Goal: Transaction & Acquisition: Download file/media

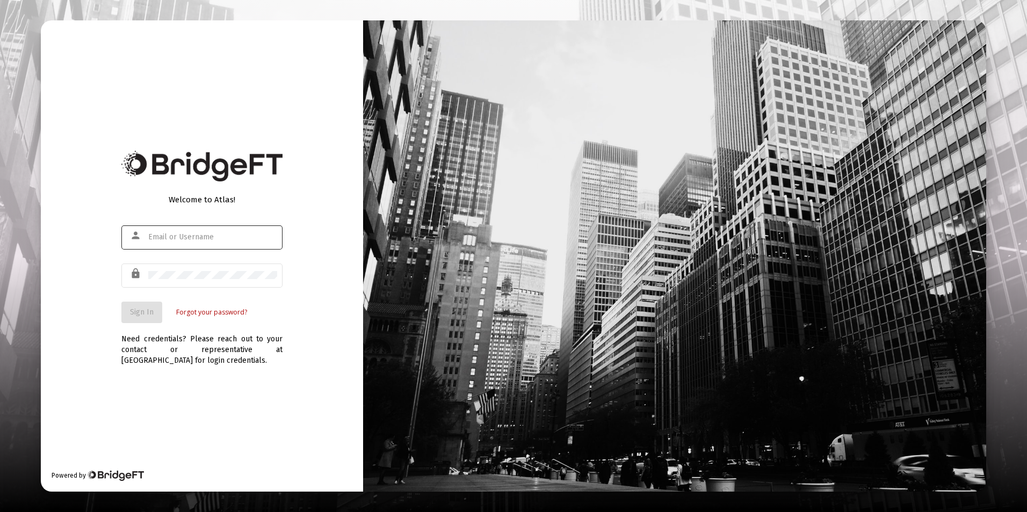
click at [158, 242] on div at bounding box center [212, 237] width 129 height 26
type input "[EMAIL_ADDRESS][DOMAIN_NAME]"
click at [121, 302] on button "Sign In" at bounding box center [141, 312] width 41 height 21
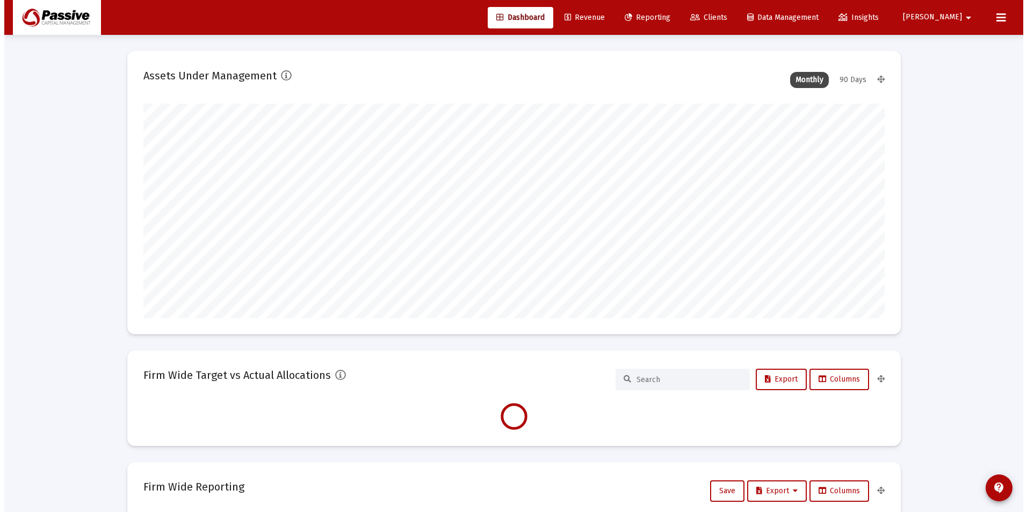
scroll to position [215, 399]
click at [666, 13] on span "Reporting" at bounding box center [643, 17] width 46 height 9
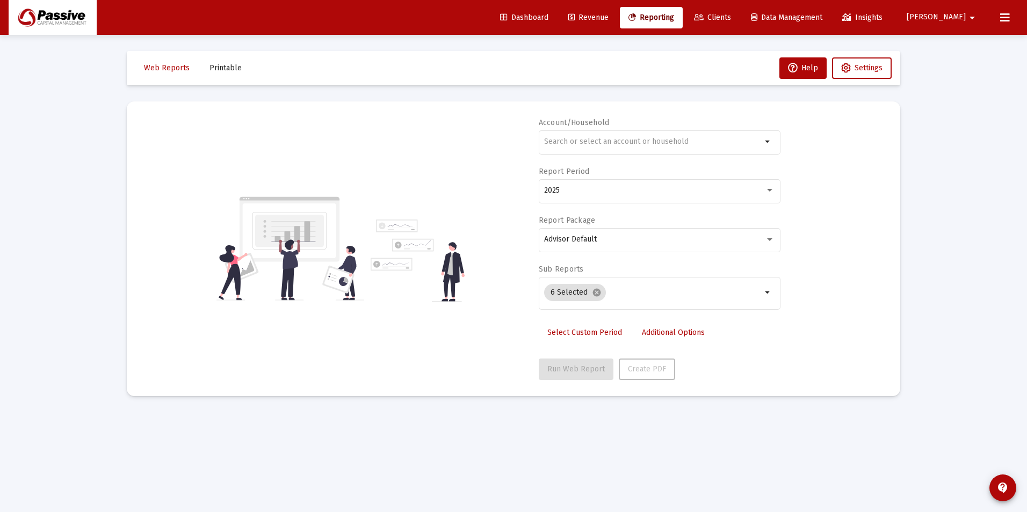
click at [595, 332] on span "Select Custom Period" at bounding box center [584, 332] width 75 height 9
click at [642, 196] on mat-datepicker-toggle at bounding box center [650, 193] width 18 height 9
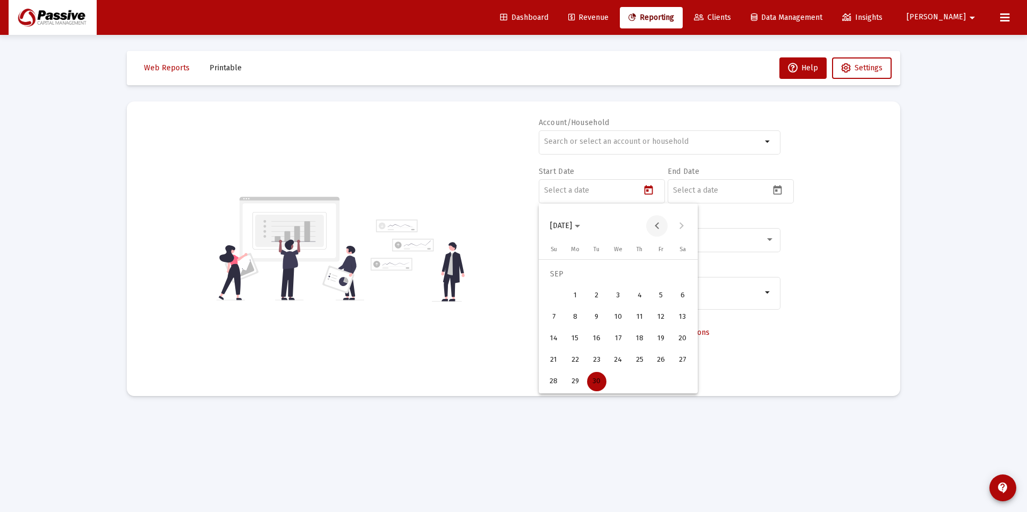
click at [657, 222] on button "Previous month" at bounding box center [656, 225] width 21 height 21
click at [599, 293] on div "1" at bounding box center [596, 295] width 19 height 19
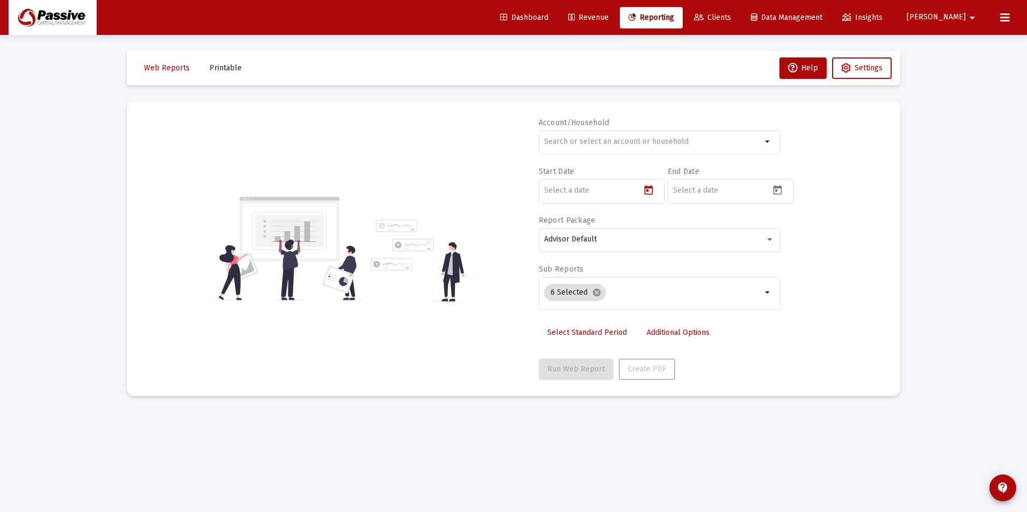
type input "[DATE]"
click at [776, 189] on icon "Open calendar" at bounding box center [777, 190] width 11 height 11
click at [727, 374] on div "30" at bounding box center [725, 381] width 19 height 19
type input "[DATE]"
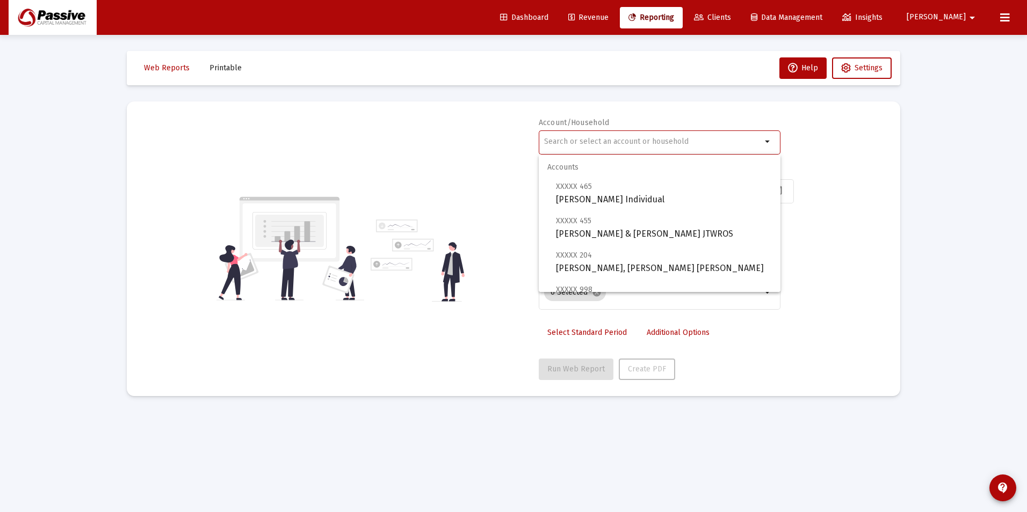
click at [606, 145] on input "text" at bounding box center [653, 141] width 218 height 9
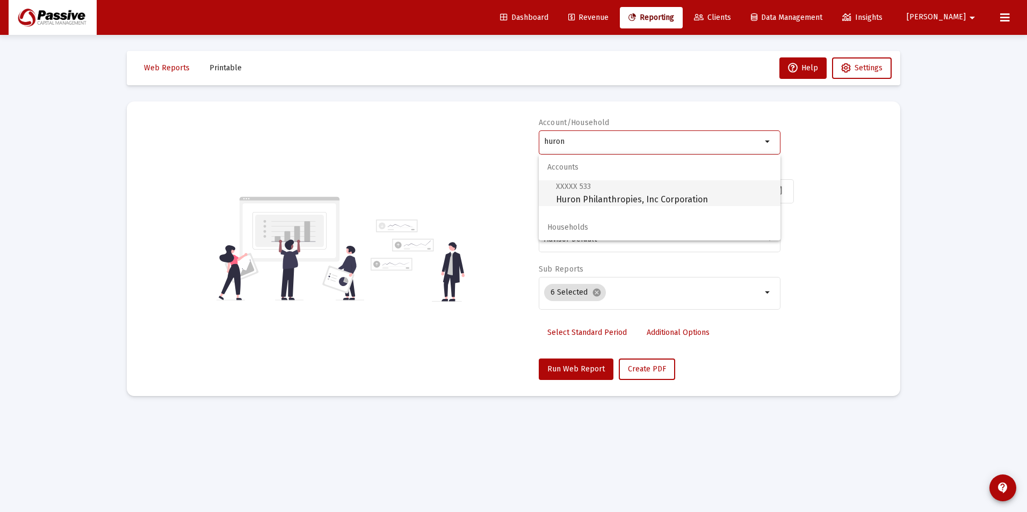
click at [624, 195] on span "XXXXX 533 Huron Philanthropies, Inc Corporation" at bounding box center [664, 193] width 216 height 26
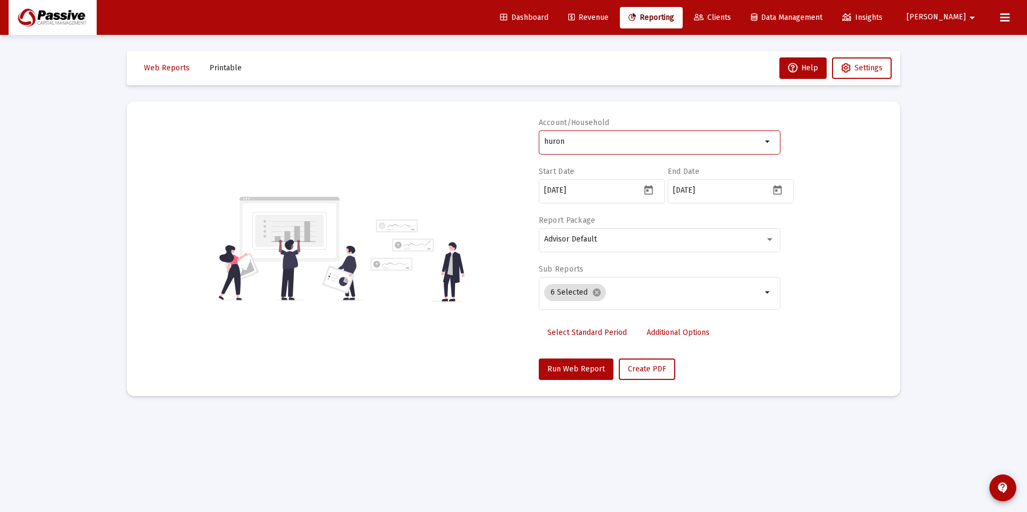
type input "Huron Philanthropies, Inc Corporation"
click at [596, 293] on mat-icon "cancel" at bounding box center [597, 293] width 10 height 10
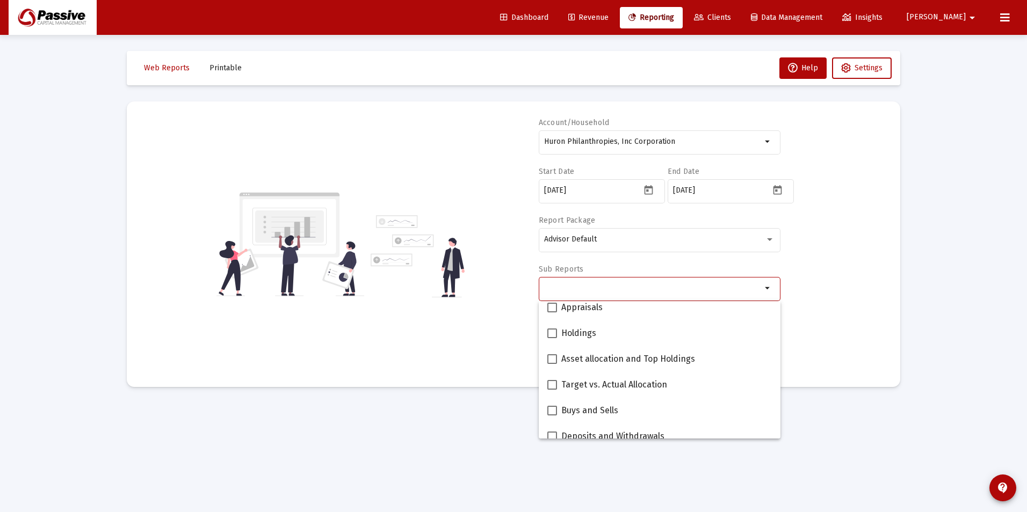
scroll to position [215, 0]
click at [584, 310] on span "Appraisals" at bounding box center [581, 306] width 41 height 13
click at [552, 311] on input "Appraisals" at bounding box center [552, 311] width 1 height 1
checkbox input "true"
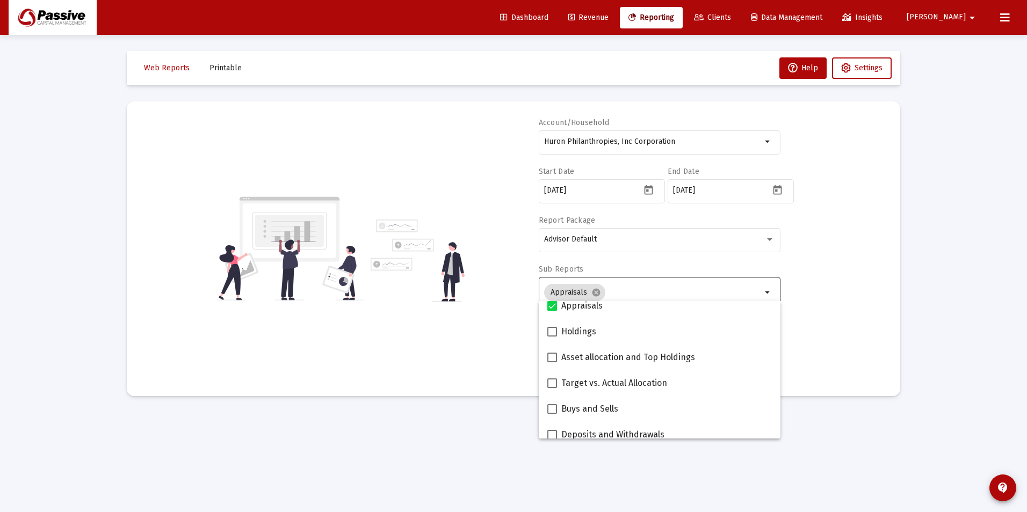
drag, startPoint x: 866, startPoint y: 301, endPoint x: 857, endPoint y: 303, distance: 8.9
click at [866, 301] on div "Account/Household Huron Philanthropies, Inc Corporation arrow_drop_down Start D…" at bounding box center [513, 249] width 741 height 263
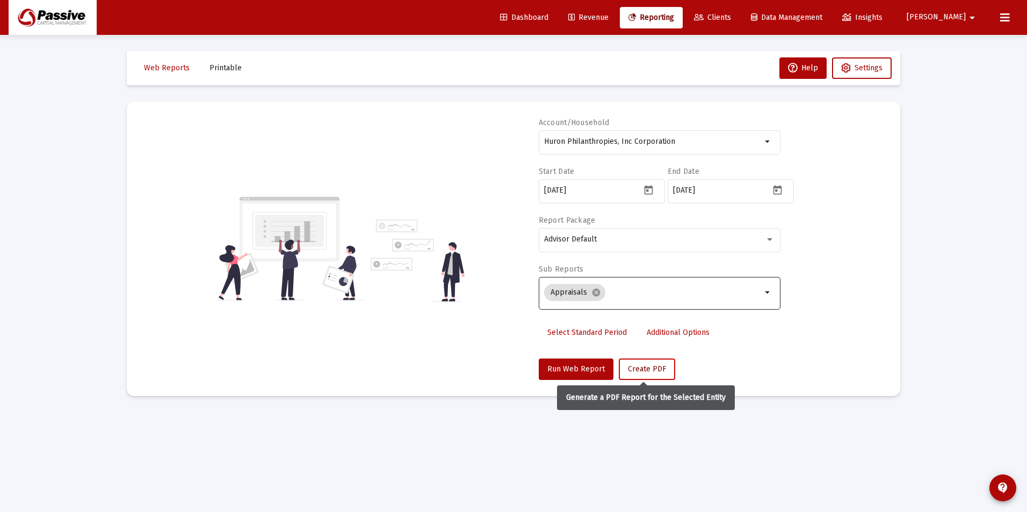
click at [641, 369] on span "Create PDF" at bounding box center [647, 369] width 38 height 9
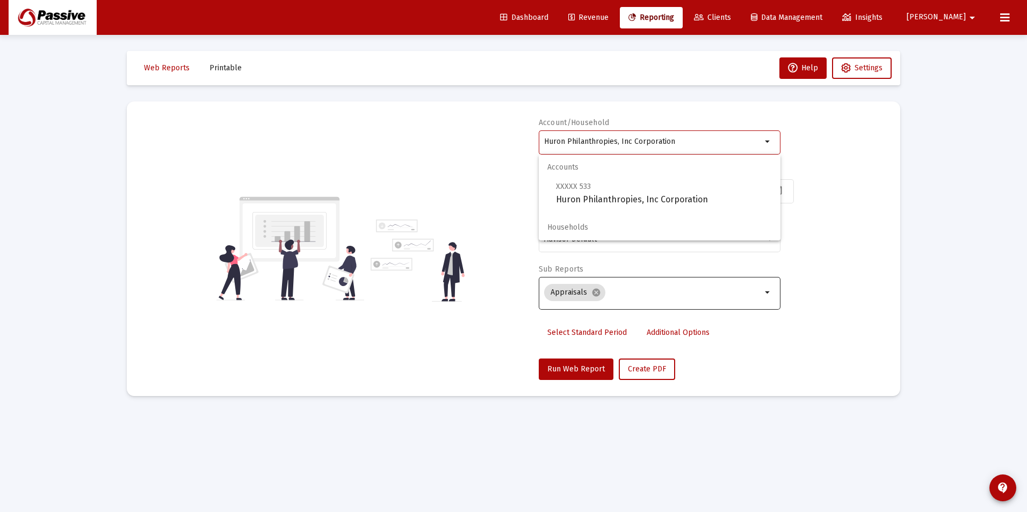
click at [691, 145] on input "Huron Philanthropies, Inc Corporation" at bounding box center [653, 141] width 218 height 9
drag, startPoint x: 691, startPoint y: 145, endPoint x: 402, endPoint y: 128, distance: 290.0
click at [402, 128] on div "Account/Household Huron Philanthropies, Inc Corporation arrow_drop_down Start D…" at bounding box center [513, 249] width 741 height 263
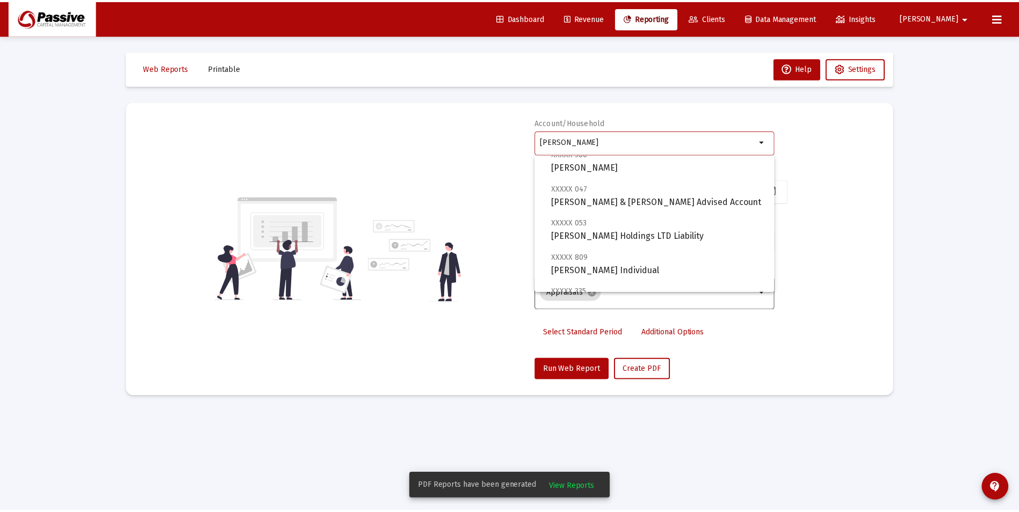
scroll to position [0, 0]
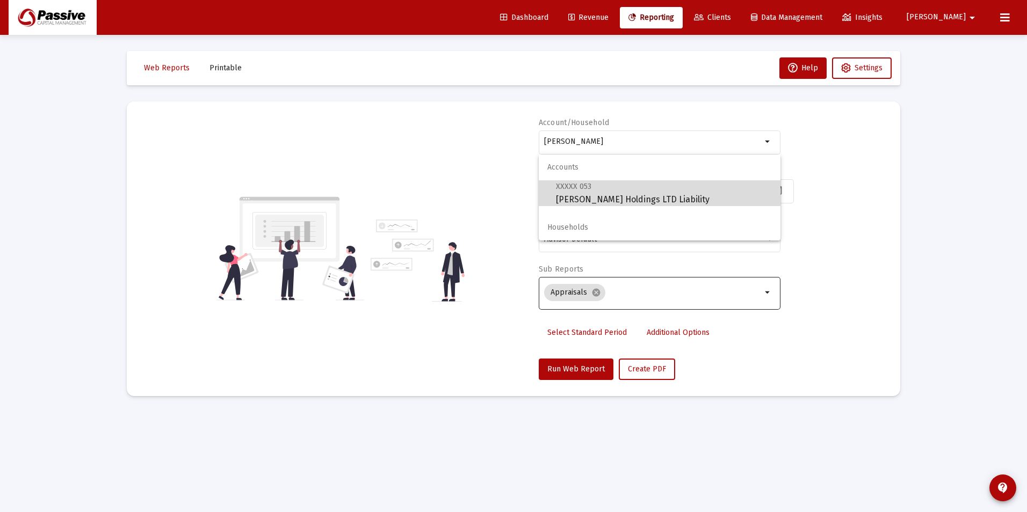
click at [632, 205] on span "XXXXX 053 [PERSON_NAME] Holdings LTD Liability" at bounding box center [664, 193] width 216 height 26
type input "[PERSON_NAME] Holdings LTD Liability"
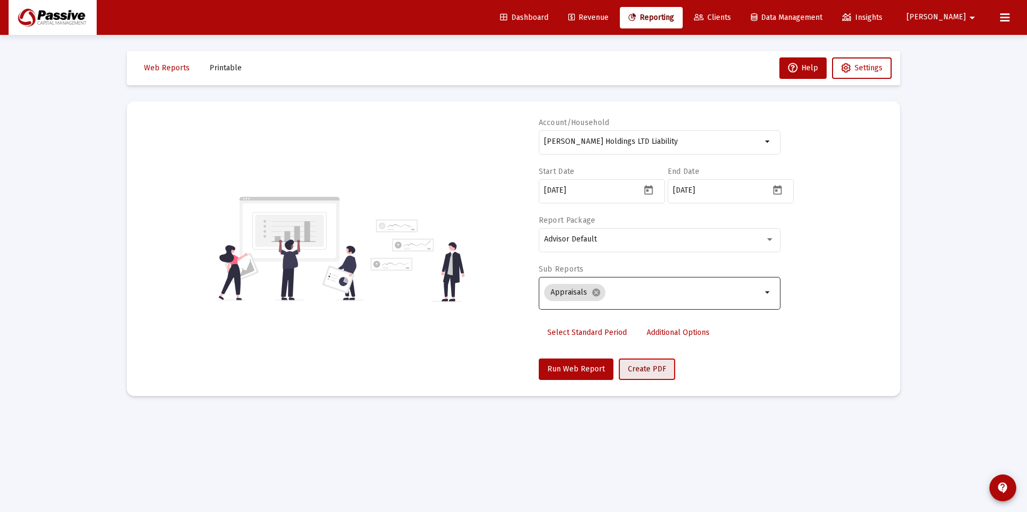
click at [644, 374] on button "Create PDF" at bounding box center [647, 369] width 56 height 21
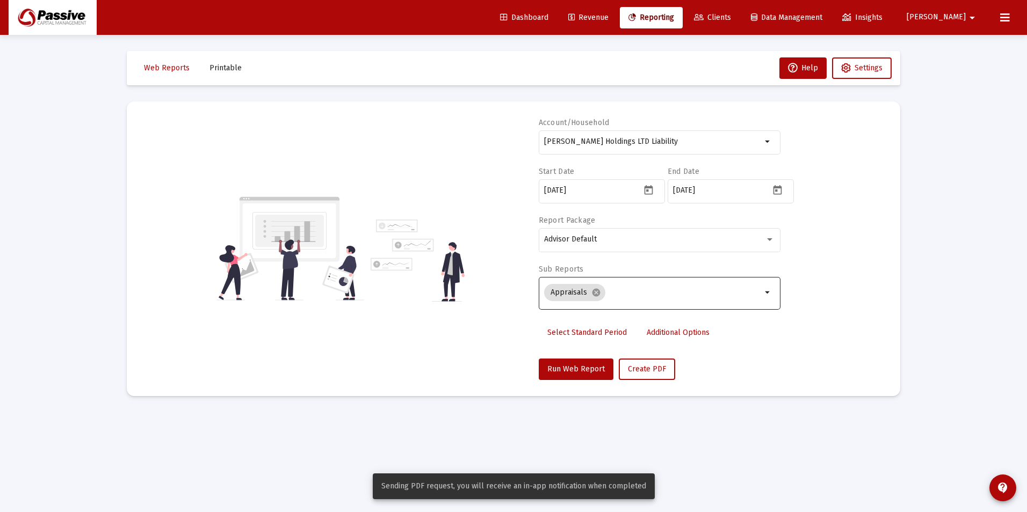
click at [229, 71] on span "Printable" at bounding box center [225, 67] width 32 height 9
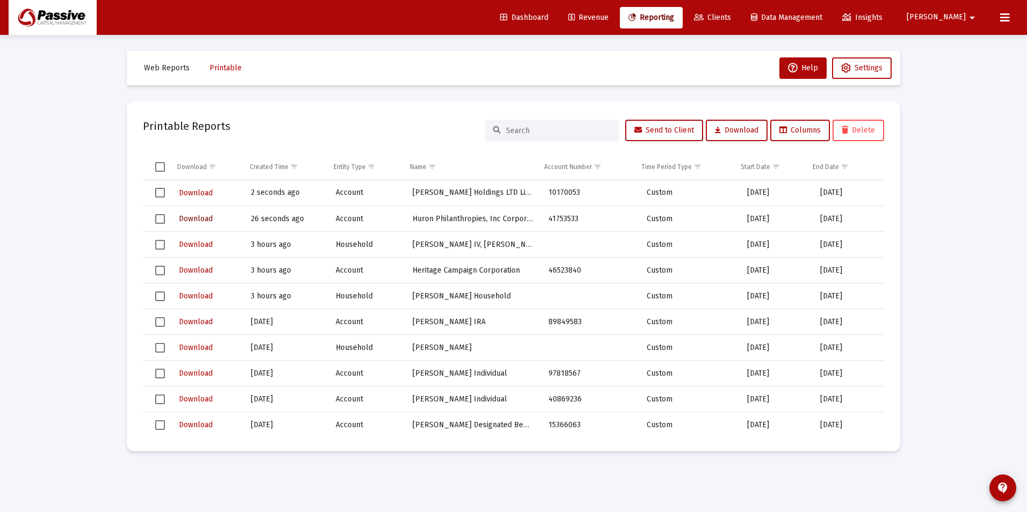
click at [197, 222] on span "Download" at bounding box center [196, 218] width 34 height 9
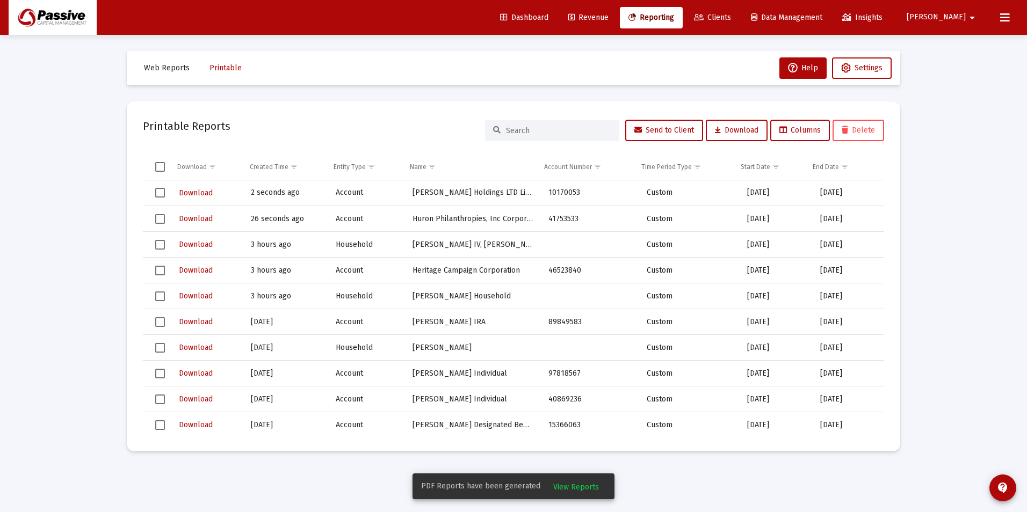
click at [577, 83] on mat-toolbar-row "Web Reports Printable Help Settings" at bounding box center [513, 68] width 773 height 34
click at [162, 196] on span "Select row" at bounding box center [160, 193] width 10 height 10
click at [160, 217] on span "Select row" at bounding box center [160, 219] width 10 height 10
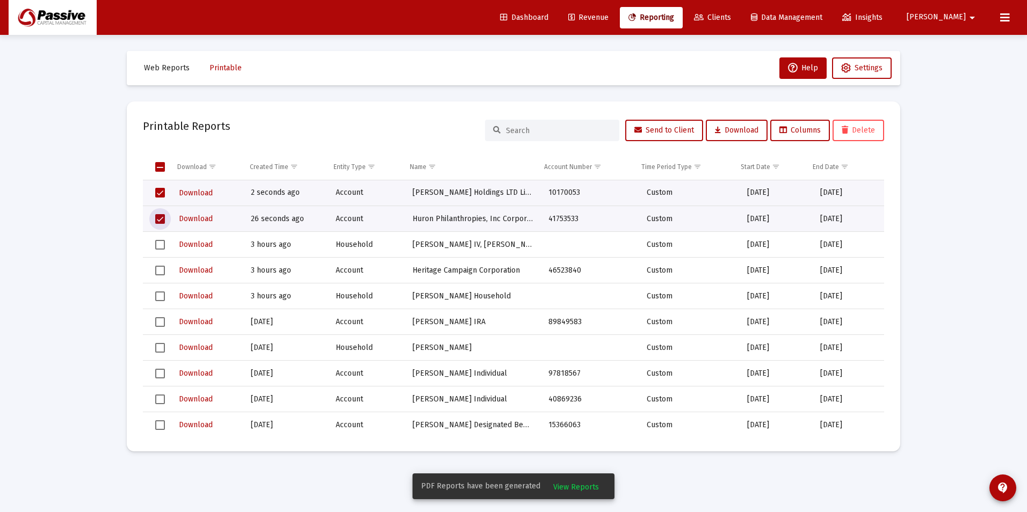
click at [852, 135] on button "Delete" at bounding box center [858, 130] width 52 height 21
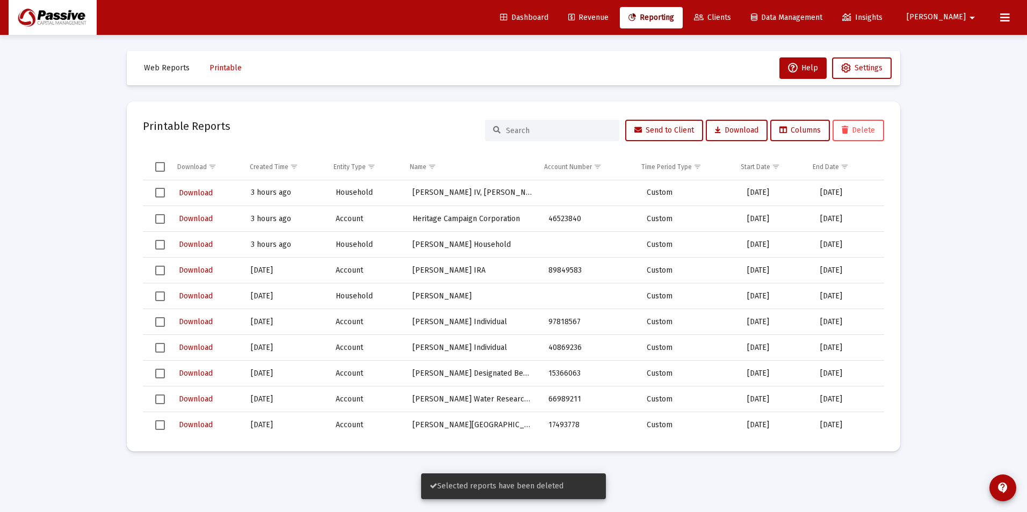
click at [617, 19] on link "Revenue" at bounding box center [588, 17] width 57 height 21
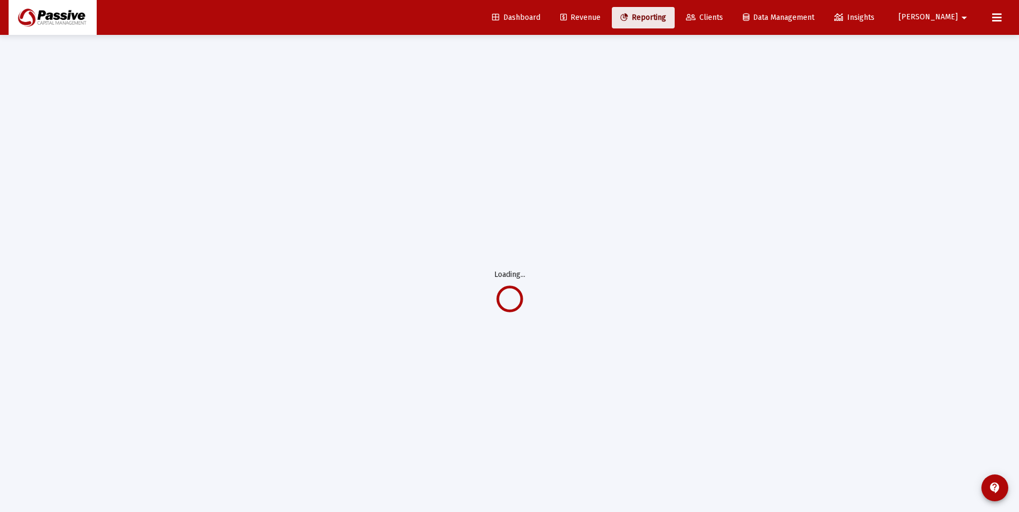
click at [666, 18] on span "Reporting" at bounding box center [643, 17] width 46 height 9
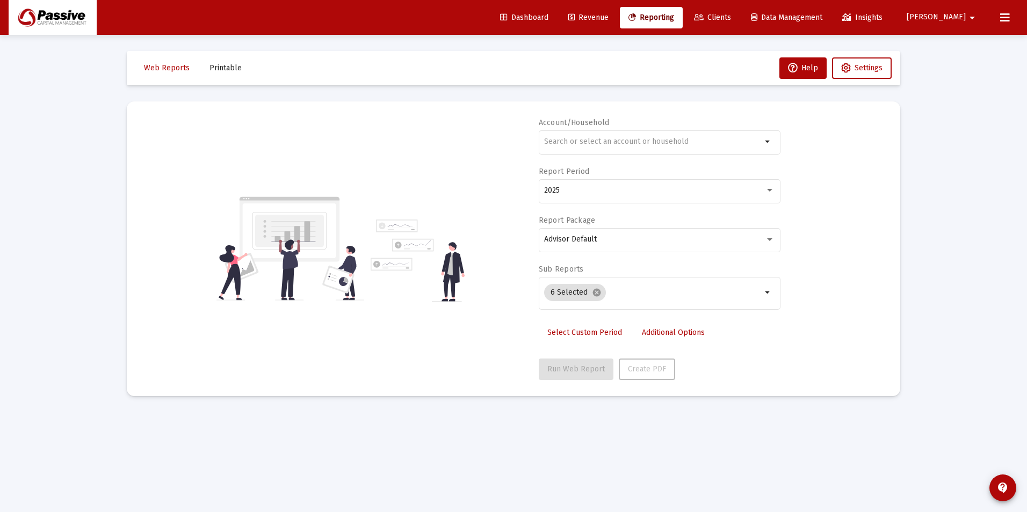
click at [593, 328] on span "Select Custom Period" at bounding box center [584, 332] width 75 height 9
click at [597, 192] on input at bounding box center [592, 190] width 97 height 9
click at [648, 186] on icon "Open calendar" at bounding box center [648, 190] width 11 height 11
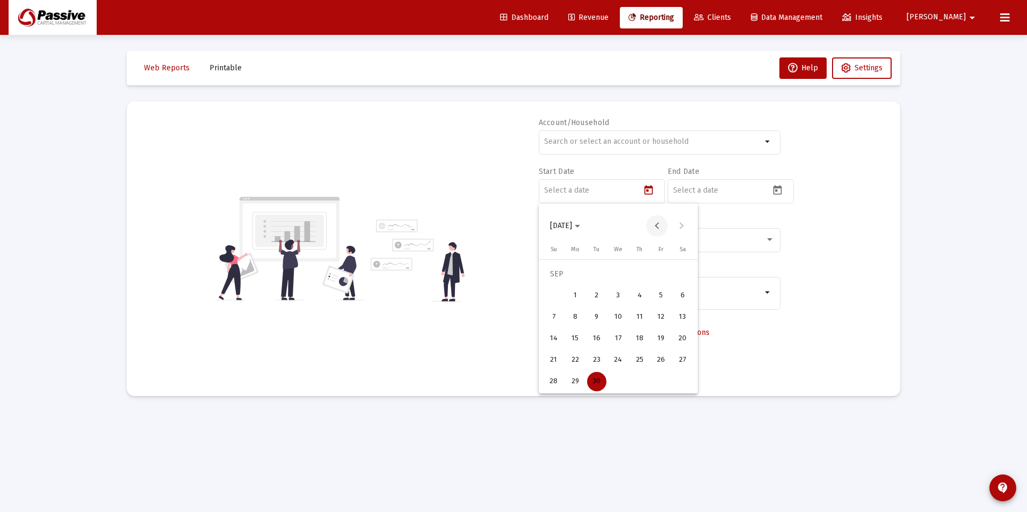
click at [658, 222] on button "Previous month" at bounding box center [656, 225] width 21 height 21
click at [602, 291] on div "1" at bounding box center [596, 295] width 19 height 19
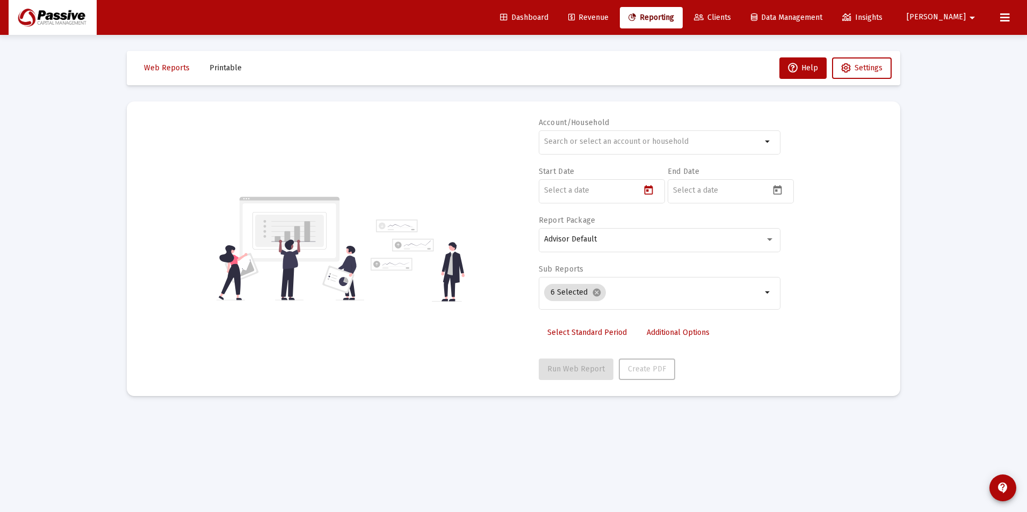
type input "[DATE]"
click at [777, 191] on icon "Open calendar" at bounding box center [777, 190] width 9 height 10
click at [726, 381] on div "30" at bounding box center [725, 381] width 19 height 19
type input "[DATE]"
click at [597, 144] on input "text" at bounding box center [653, 141] width 218 height 9
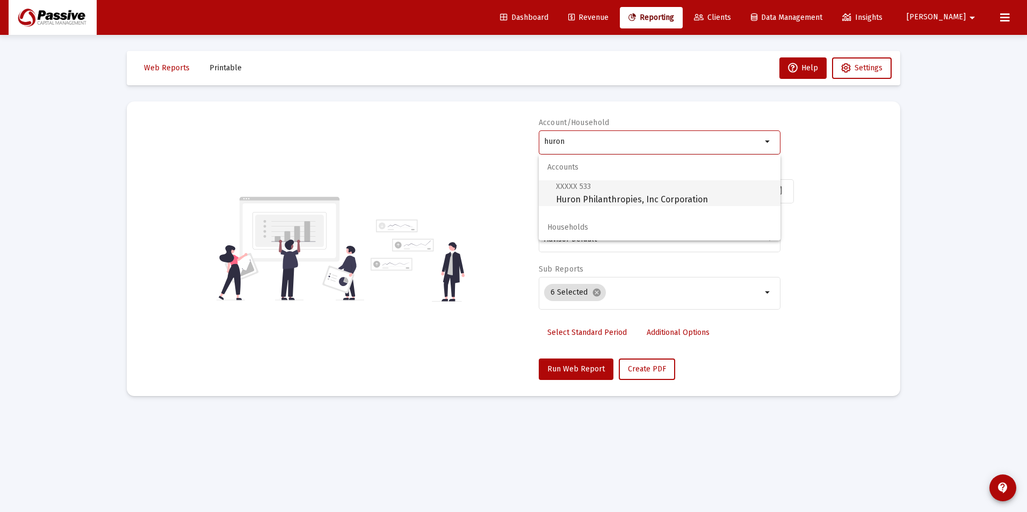
click at [637, 201] on span "XXXXX 533 Huron Philanthropies, Inc Corporation" at bounding box center [664, 193] width 216 height 26
type input "Huron Philanthropies, Inc Corporation"
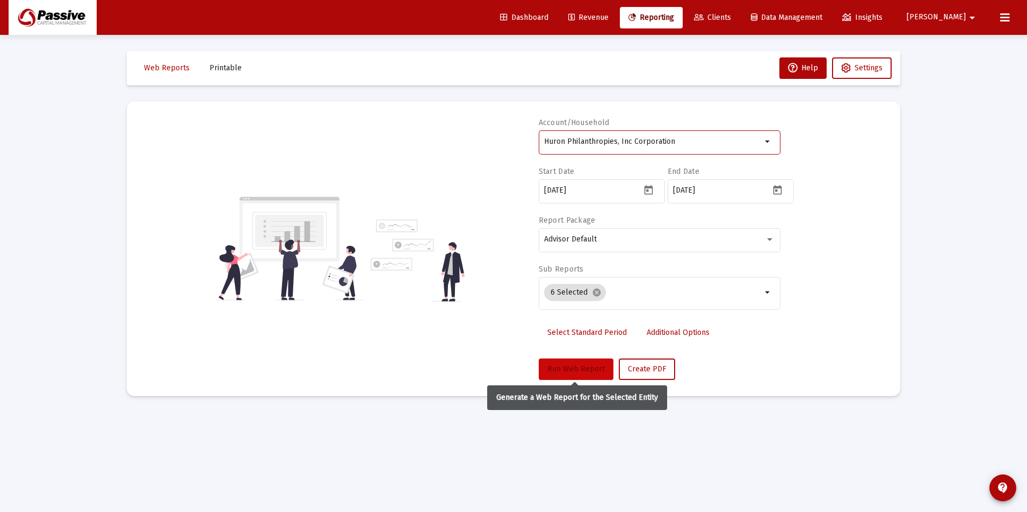
click at [596, 375] on button "Run Web Report" at bounding box center [576, 369] width 75 height 21
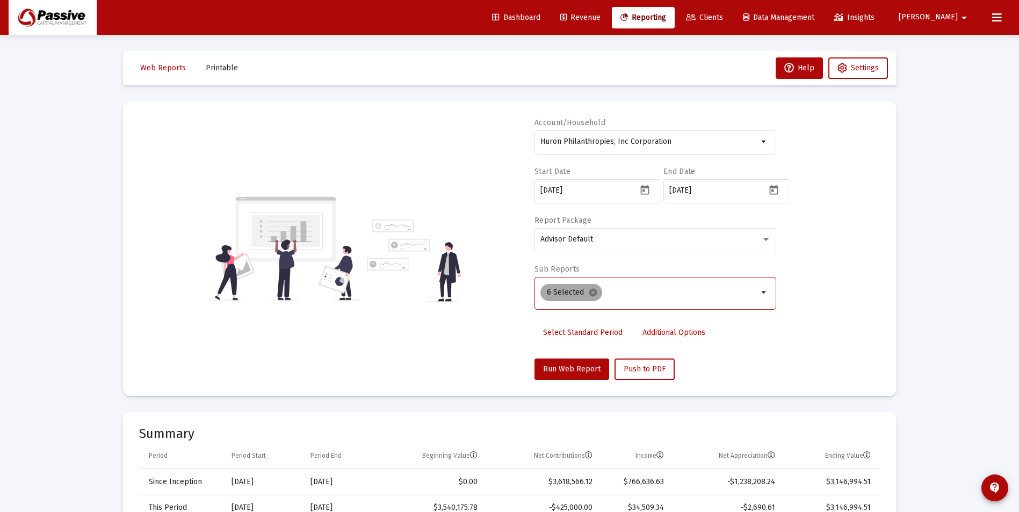
click at [596, 289] on mat-chip "6 Selected cancel" at bounding box center [571, 292] width 62 height 17
click at [593, 292] on mat-icon "cancel" at bounding box center [593, 293] width 10 height 10
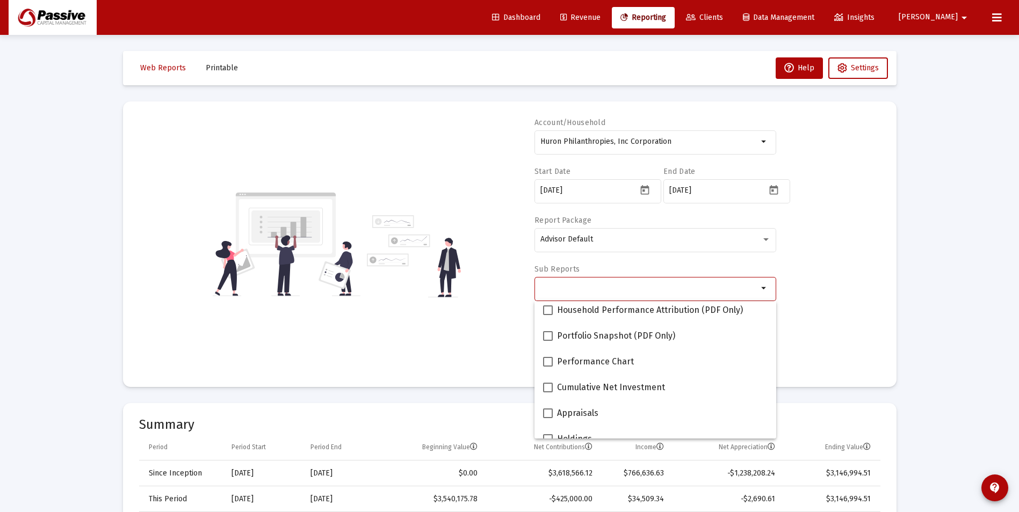
scroll to position [161, 0]
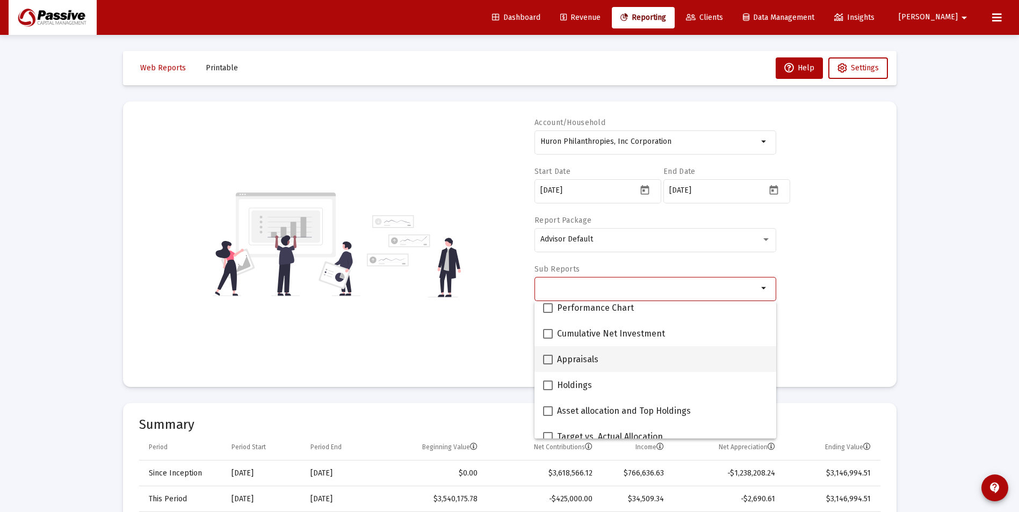
click at [545, 356] on span at bounding box center [548, 360] width 10 height 10
click at [547, 365] on input "Appraisals" at bounding box center [547, 365] width 1 height 1
checkbox input "true"
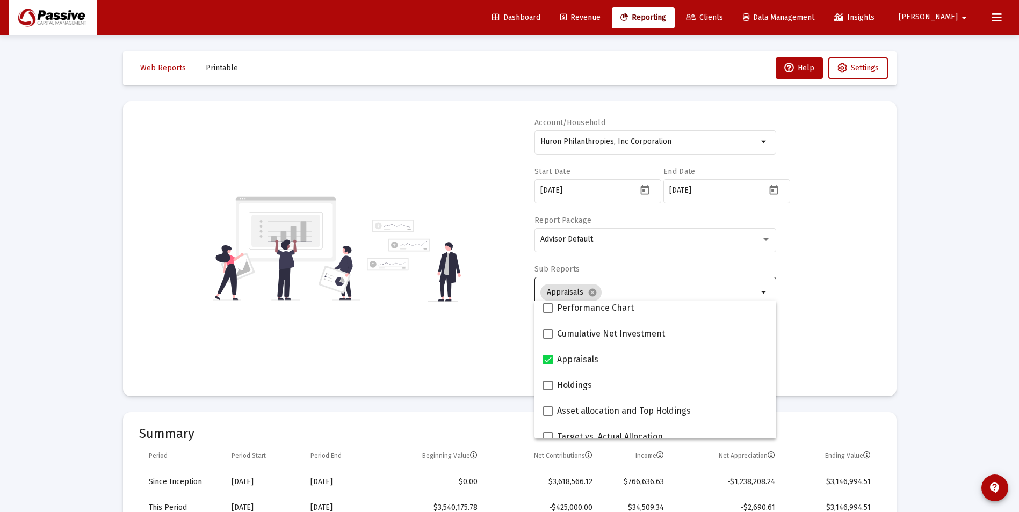
click at [857, 281] on div "Account/Household Huron Philanthropies, Inc Corporation arrow_drop_down Start D…" at bounding box center [509, 249] width 741 height 263
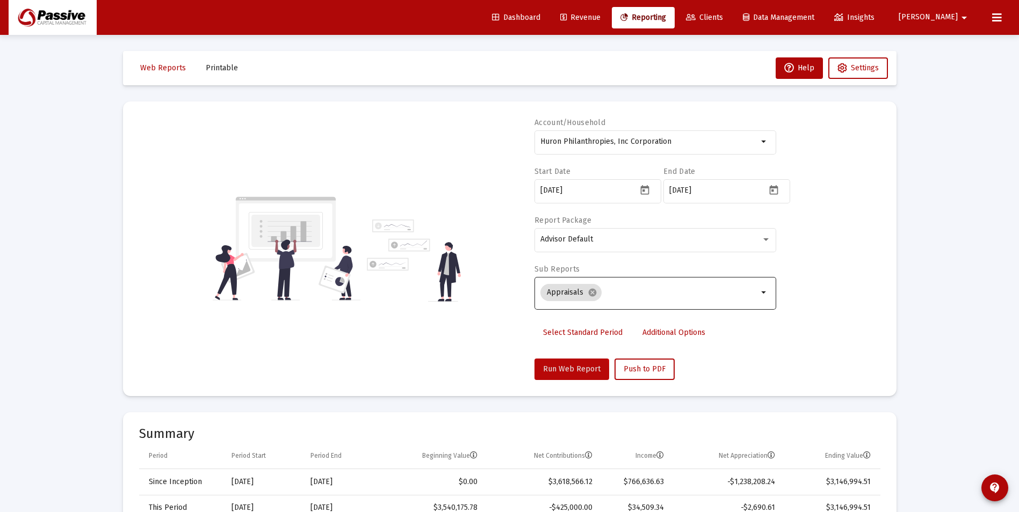
click at [568, 372] on span "Run Web Report" at bounding box center [571, 369] width 57 height 9
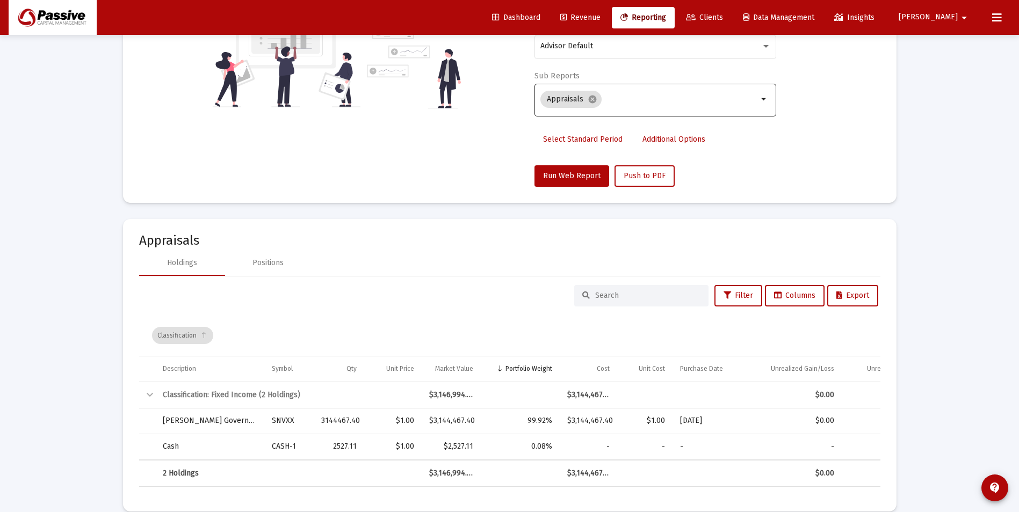
scroll to position [209, 0]
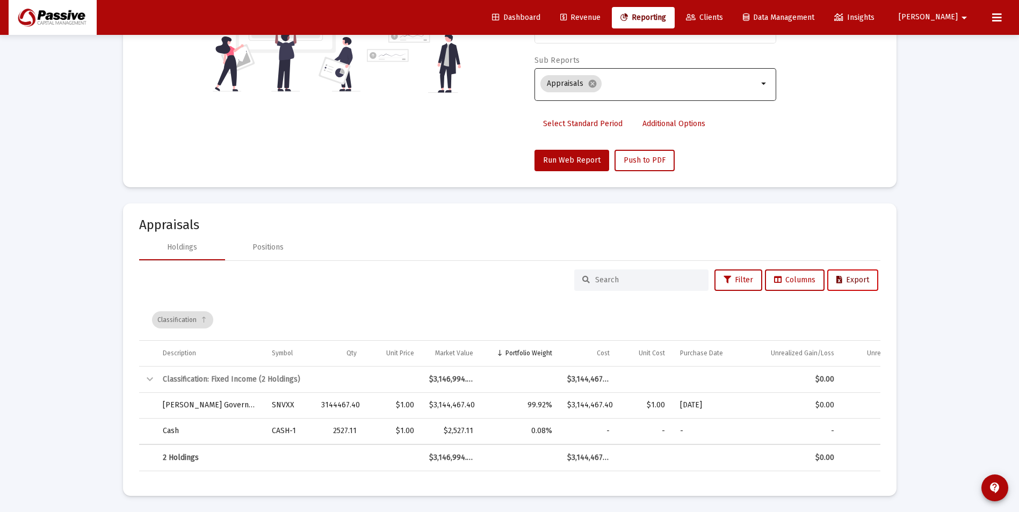
click at [855, 285] on button "Export" at bounding box center [852, 280] width 51 height 21
click at [546, 246] on div "Holdings Positions" at bounding box center [509, 248] width 741 height 26
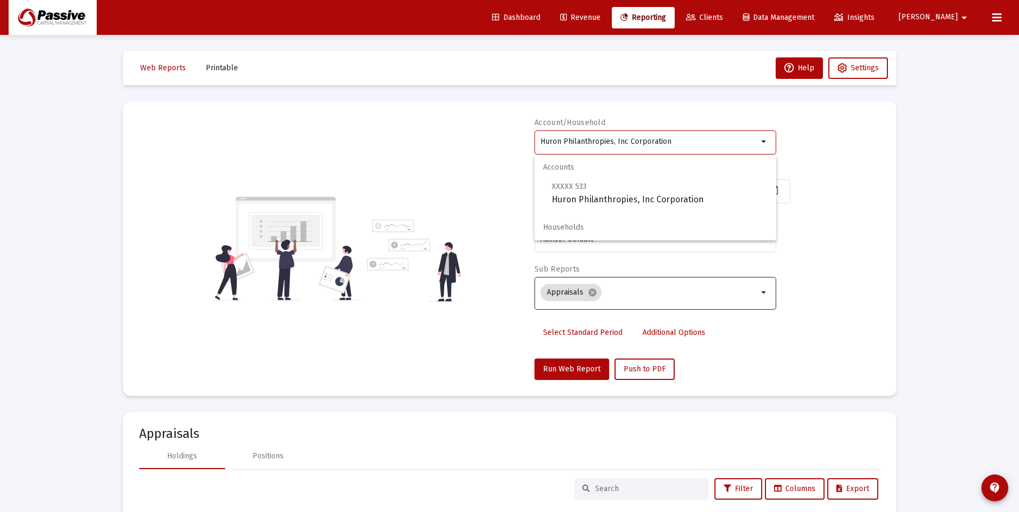
click at [647, 140] on input "Huron Philanthropies, Inc Corporation" at bounding box center [649, 141] width 218 height 9
drag, startPoint x: 567, startPoint y: 116, endPoint x: 487, endPoint y: 88, distance: 84.4
click at [487, 88] on div "Web Reports Printable Help Settings Account/Household Huron Philanthropies, Inc…" at bounding box center [510, 378] width 806 height 686
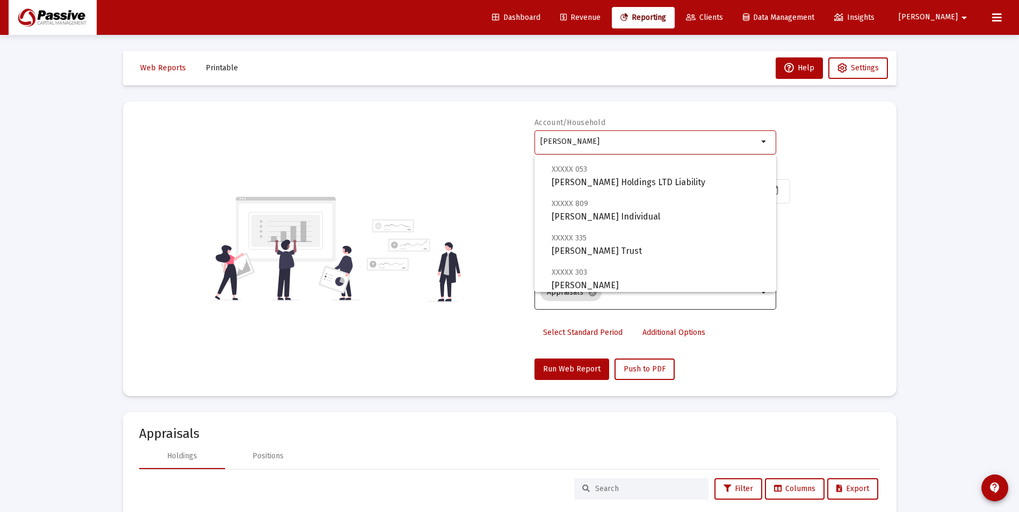
scroll to position [32, 0]
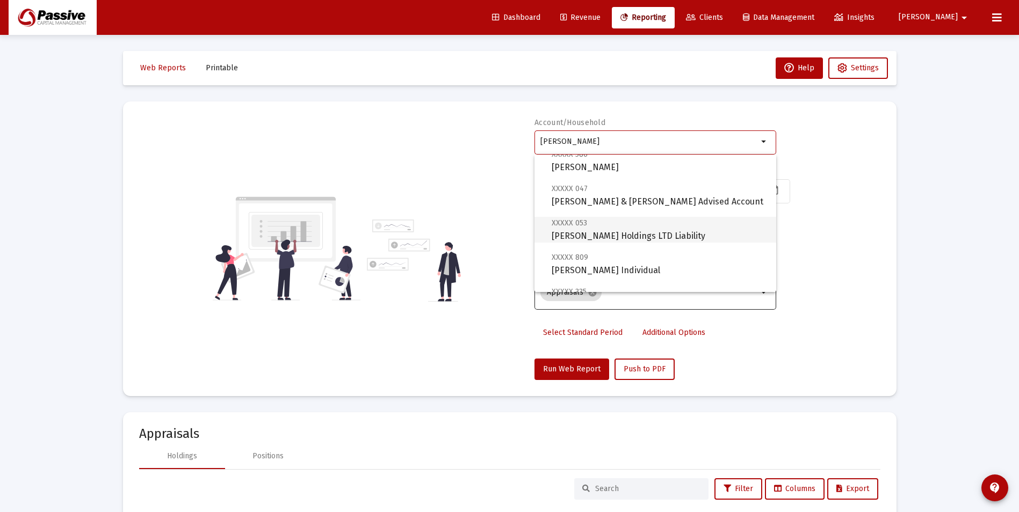
click at [654, 235] on span "XXXXX 053 [PERSON_NAME] Holdings LTD Liability" at bounding box center [660, 229] width 216 height 26
type input "[PERSON_NAME] Holdings LTD Liability"
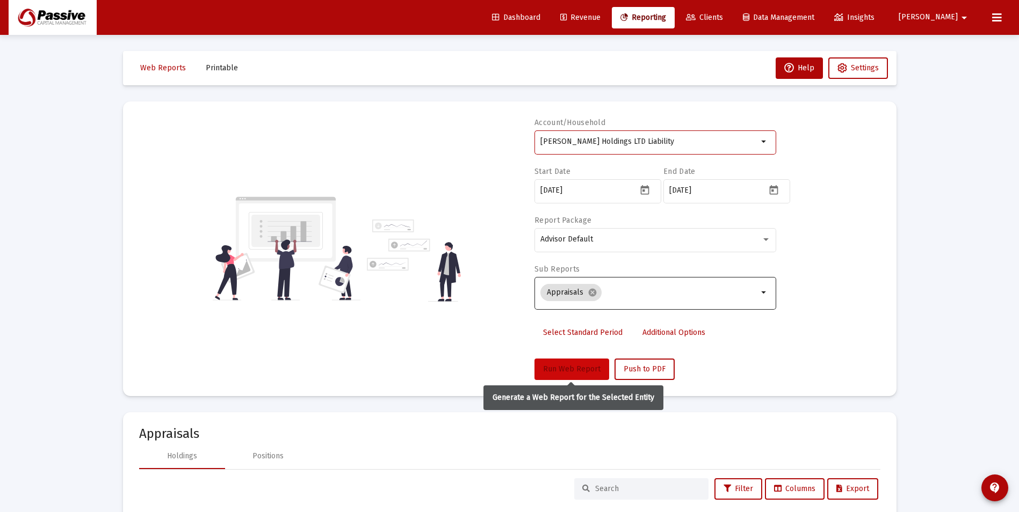
click at [570, 368] on span "Run Web Report" at bounding box center [571, 369] width 57 height 9
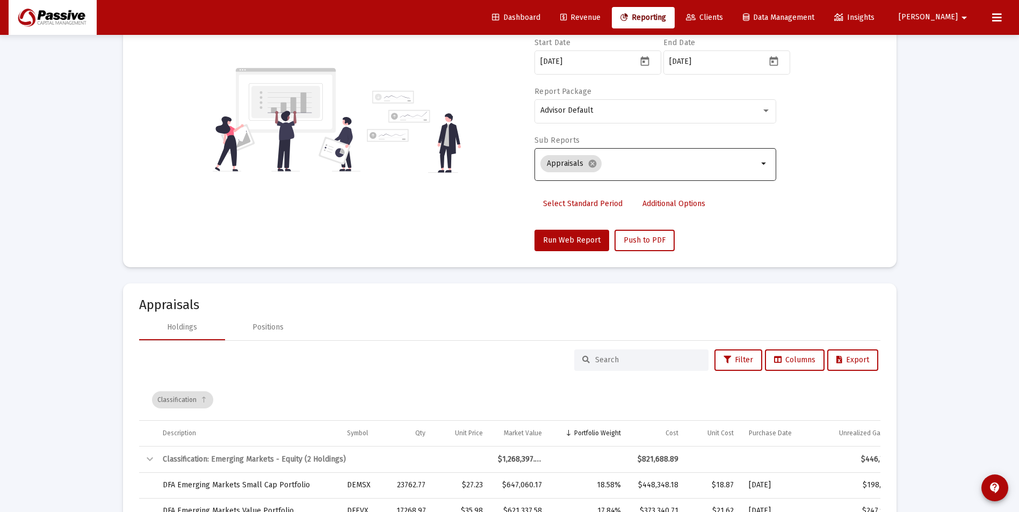
scroll to position [215, 0]
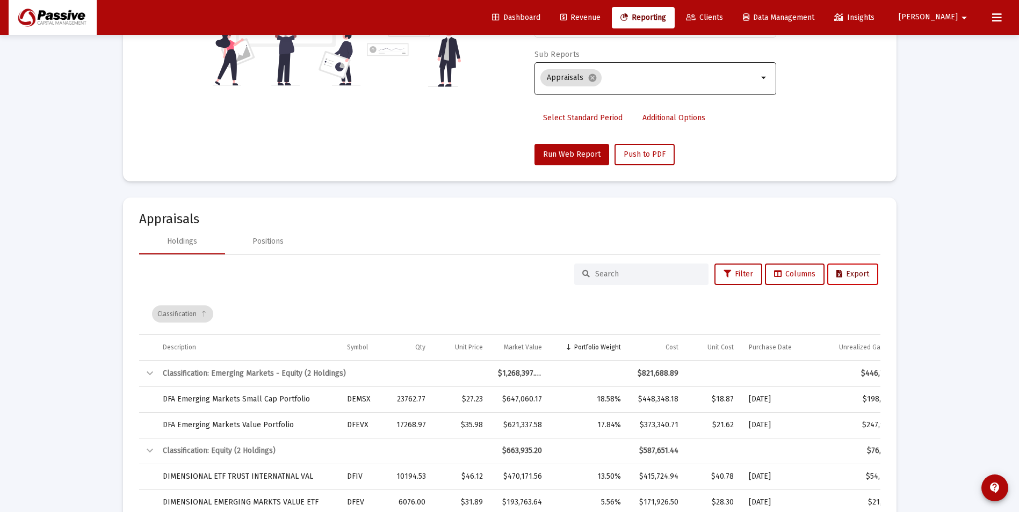
click at [856, 278] on span "Export" at bounding box center [852, 274] width 33 height 9
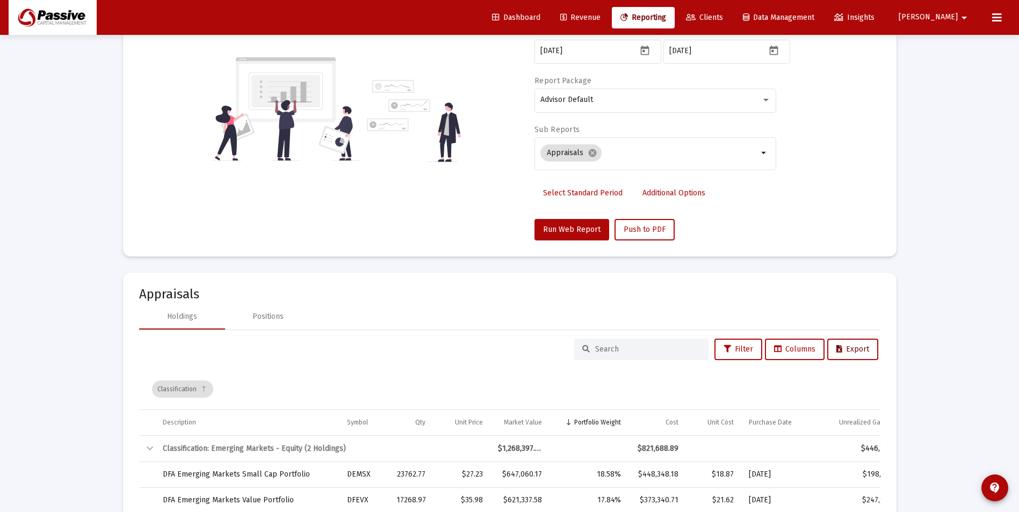
scroll to position [0, 0]
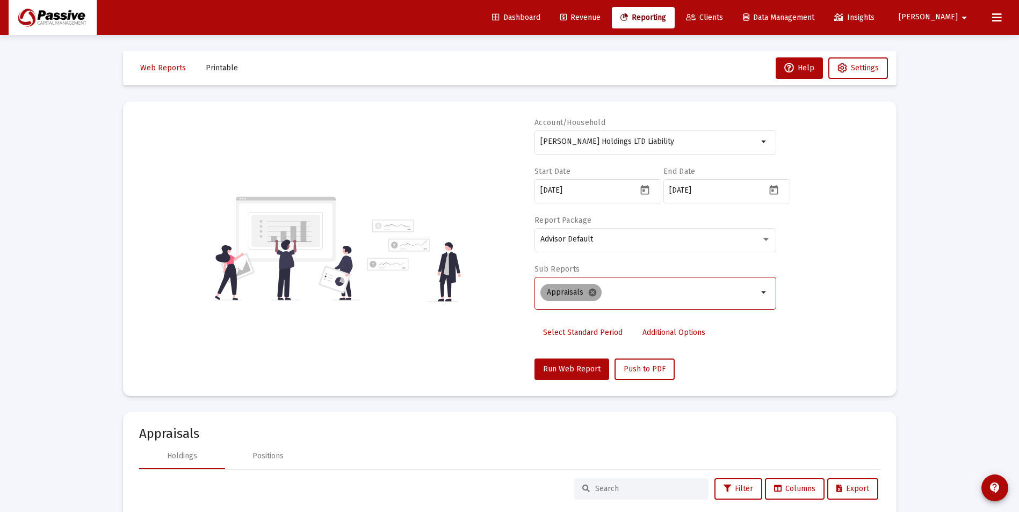
click at [594, 289] on mat-icon "cancel" at bounding box center [593, 293] width 10 height 10
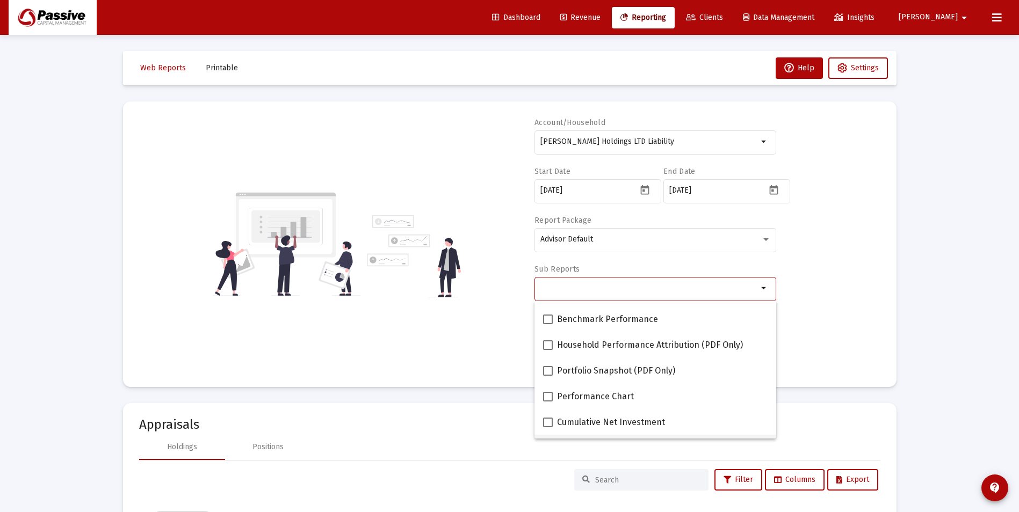
scroll to position [54, 0]
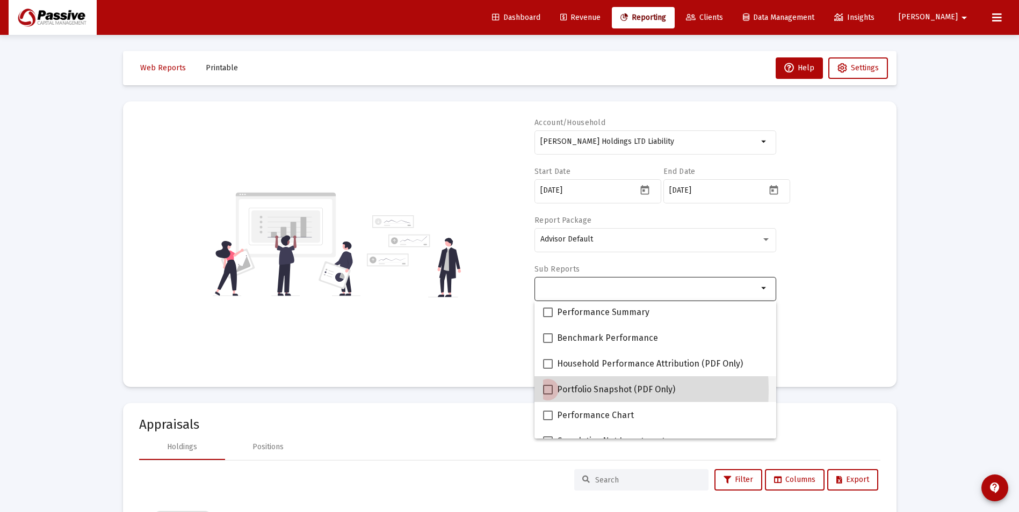
click at [549, 390] on span at bounding box center [548, 390] width 10 height 10
click at [548, 395] on input "Portfolio Snapshot (PDF Only)" at bounding box center [547, 395] width 1 height 1
checkbox input "true"
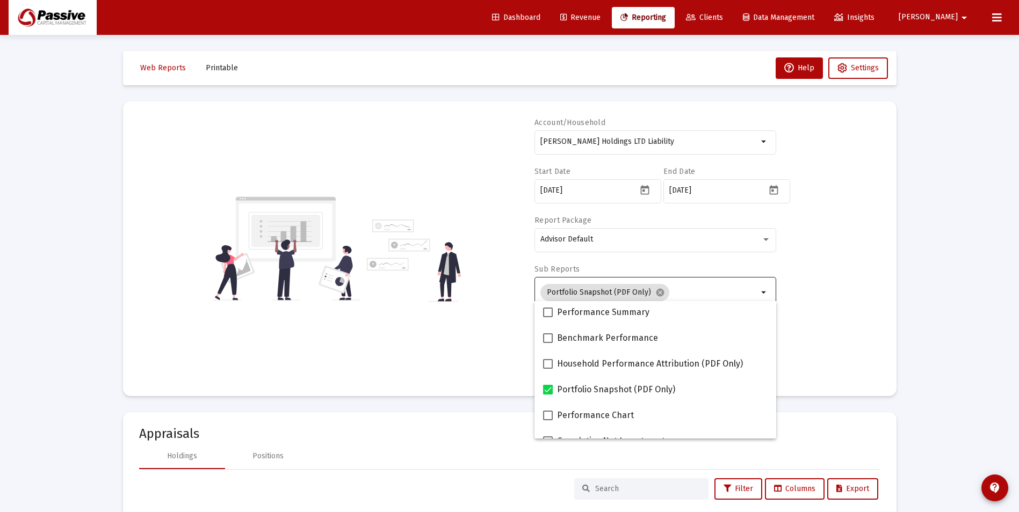
click at [812, 284] on div "Account/Household [PERSON_NAME] Holdings LTD Liability arrow_drop_down Start Da…" at bounding box center [509, 249] width 741 height 263
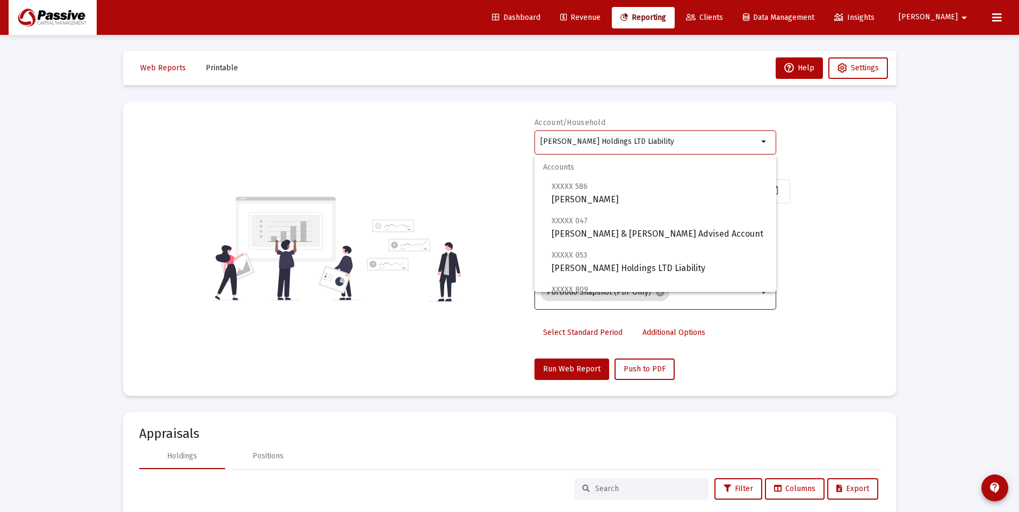
click at [633, 143] on input "[PERSON_NAME] Holdings LTD Liability" at bounding box center [649, 141] width 218 height 9
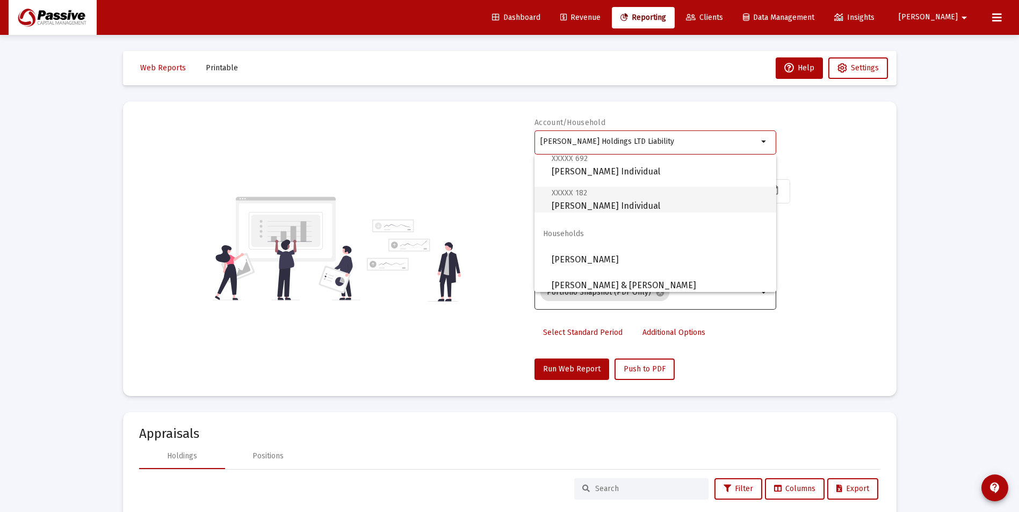
scroll to position [301, 0]
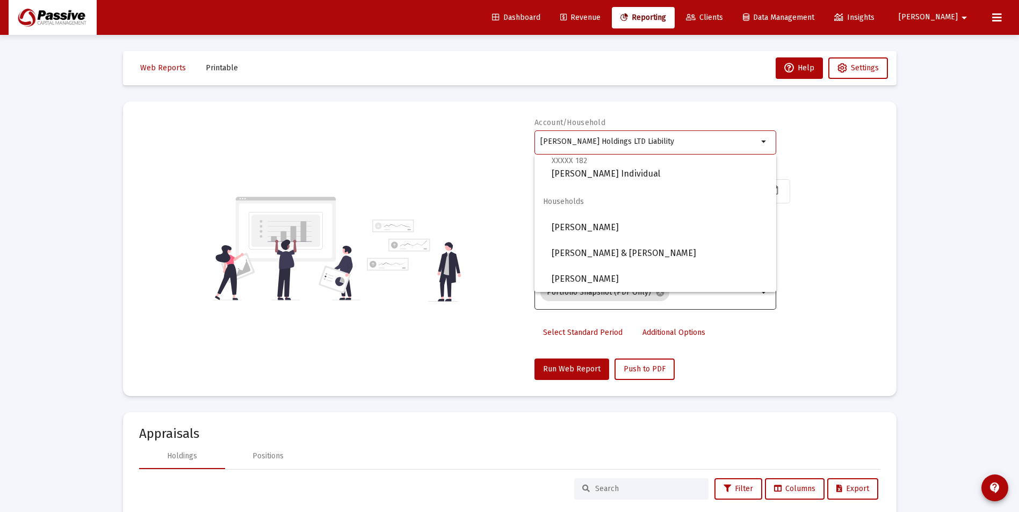
drag, startPoint x: 633, startPoint y: 138, endPoint x: 501, endPoint y: 112, distance: 135.2
click at [501, 112] on mat-card "Account/Household [PERSON_NAME] Holdings LTD Liability arrow_drop_down Start Da…" at bounding box center [509, 249] width 773 height 295
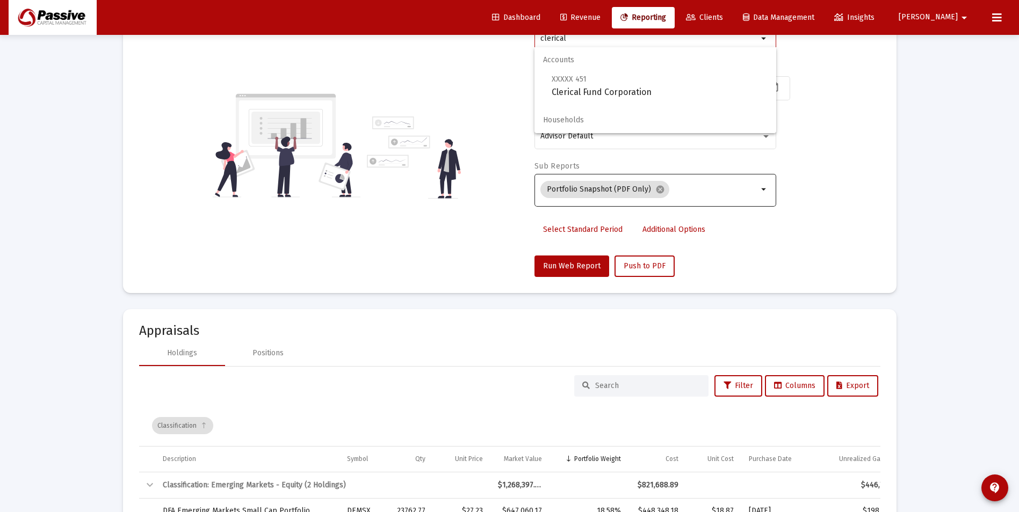
scroll to position [107, 0]
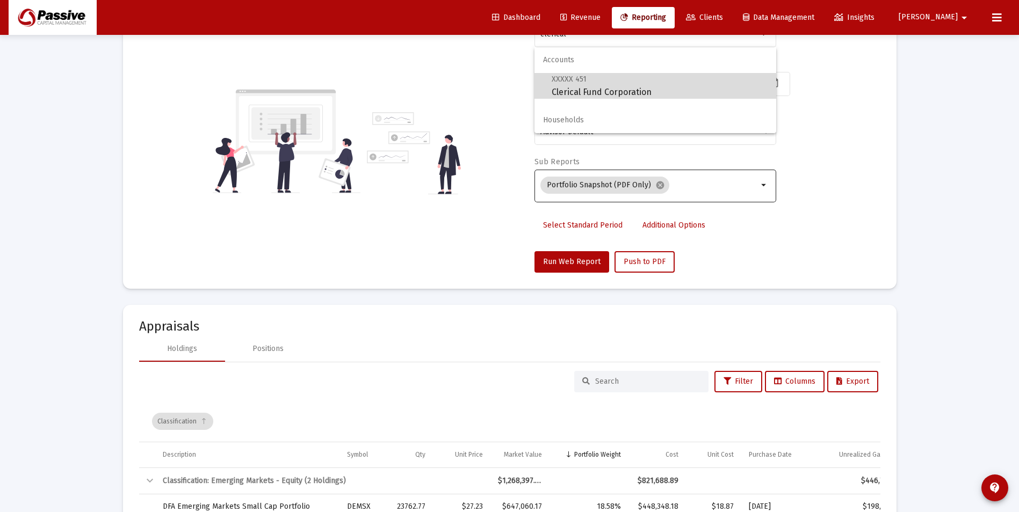
click at [648, 90] on span "XXXXX 451 Clerical Fund Corporation" at bounding box center [660, 86] width 216 height 26
type input "Clerical Fund Corporation"
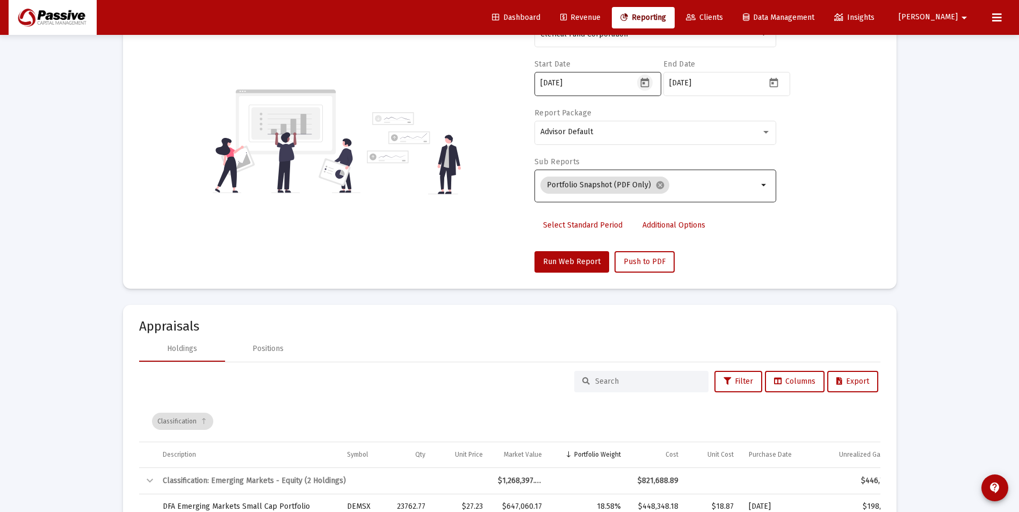
click at [641, 86] on icon "Open calendar" at bounding box center [644, 83] width 9 height 10
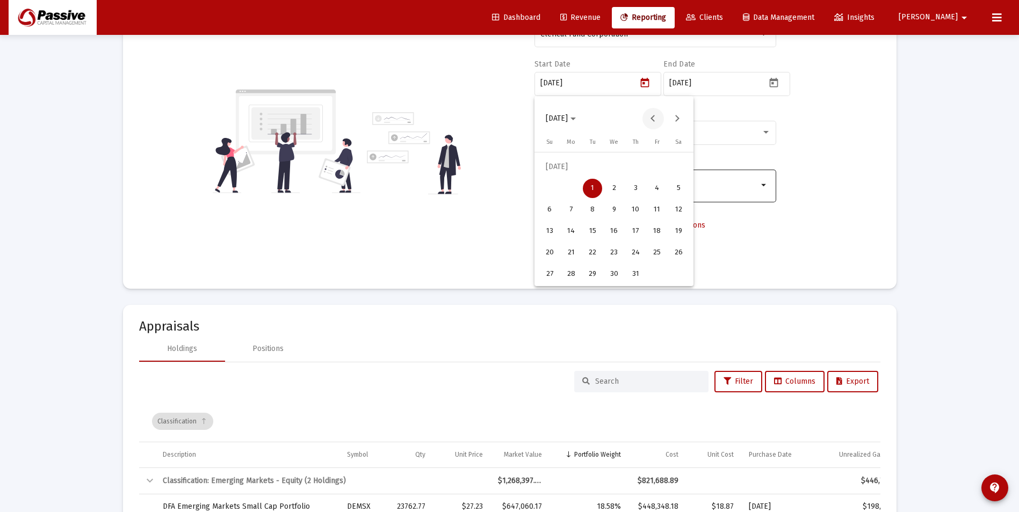
click at [656, 117] on button "Previous month" at bounding box center [652, 118] width 21 height 21
click at [655, 117] on button "Previous month" at bounding box center [652, 118] width 21 height 21
click at [655, 118] on button "Previous month" at bounding box center [652, 118] width 21 height 21
click at [654, 118] on button "Previous month" at bounding box center [652, 118] width 21 height 21
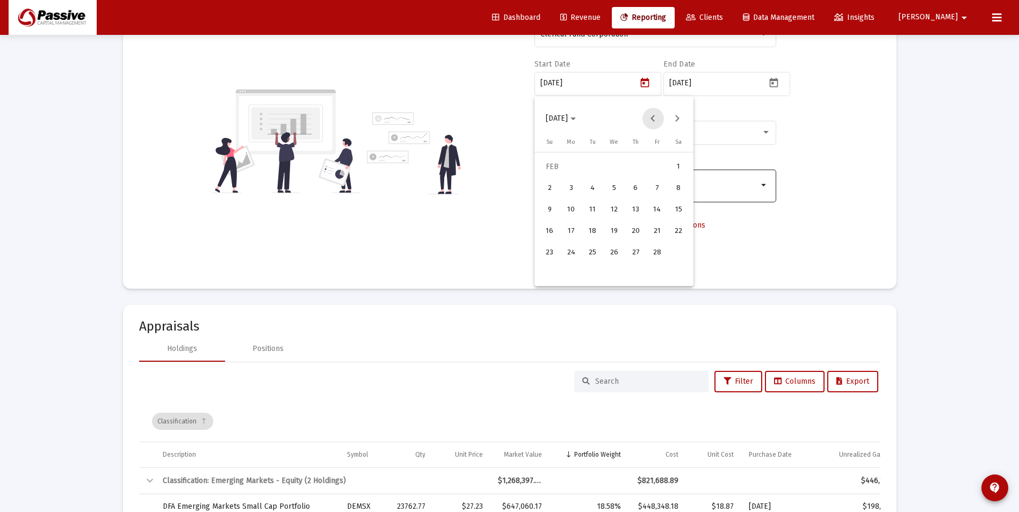
click at [654, 118] on button "Previous month" at bounding box center [652, 118] width 21 height 21
click at [614, 165] on div "1" at bounding box center [613, 166] width 19 height 19
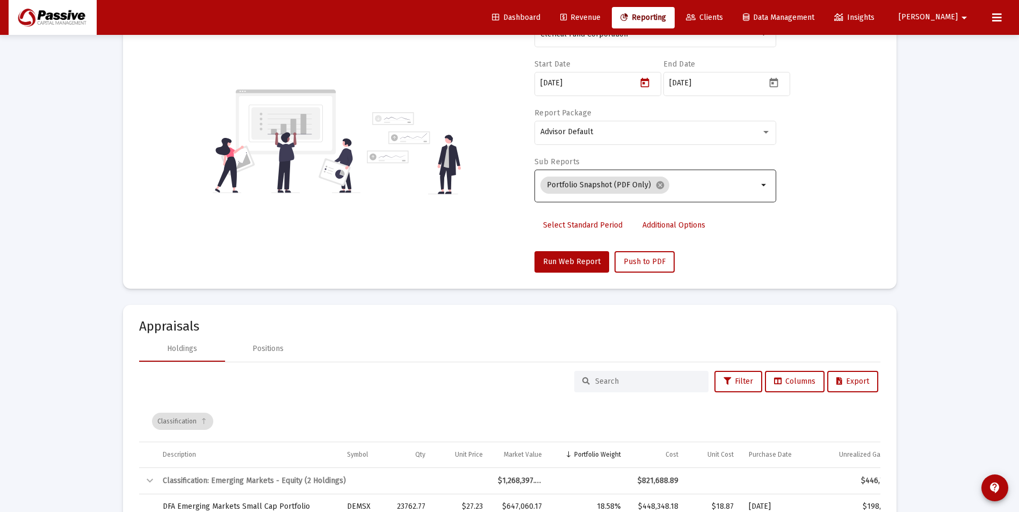
type input "[DATE]"
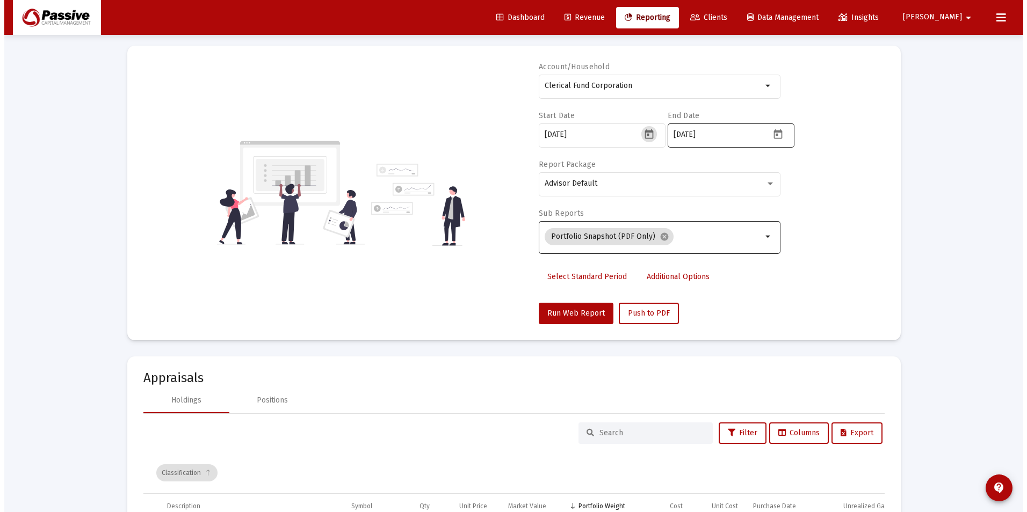
scroll to position [0, 0]
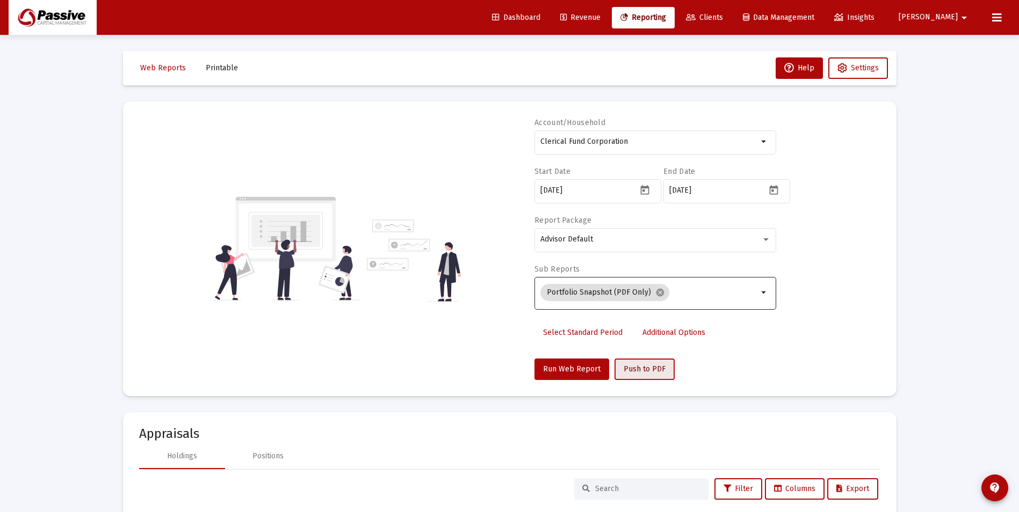
click at [655, 371] on span "Push to PDF" at bounding box center [645, 369] width 42 height 9
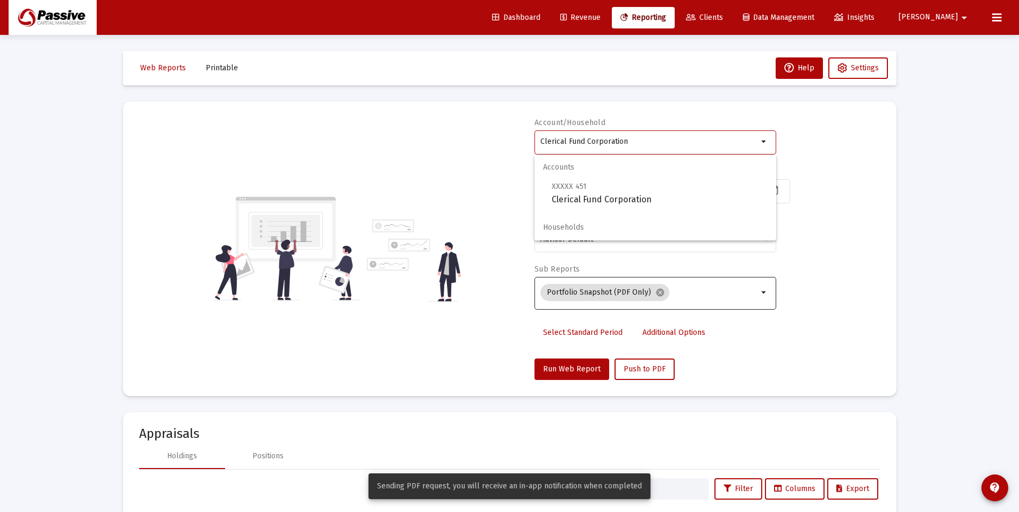
drag, startPoint x: 634, startPoint y: 139, endPoint x: 456, endPoint y: 104, distance: 181.1
click at [456, 104] on mat-card "Account/Household Clerical Fund Corporation arrow_drop_down Start Date [DATE] E…" at bounding box center [509, 249] width 773 height 295
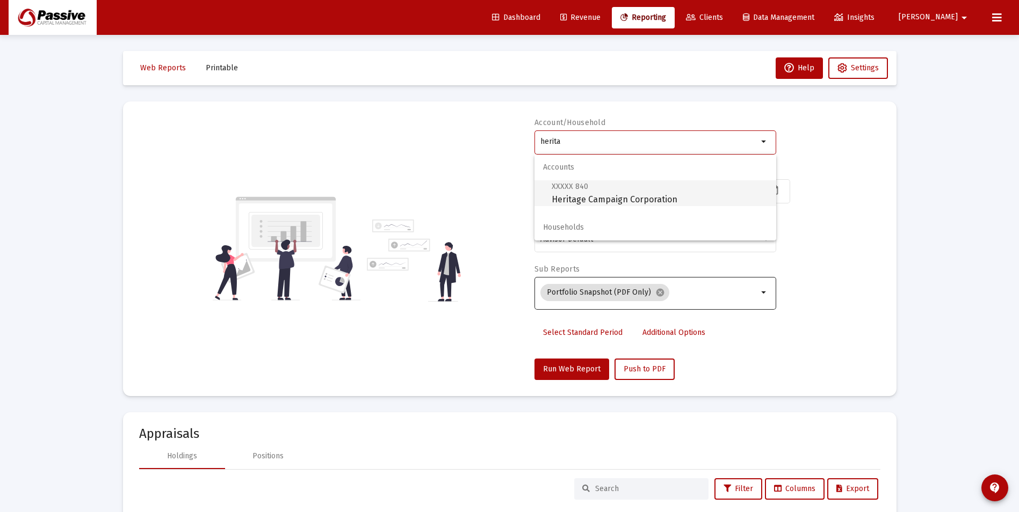
click at [604, 194] on span "XXXXX 840 Heritage Campaign Corporation" at bounding box center [660, 193] width 216 height 26
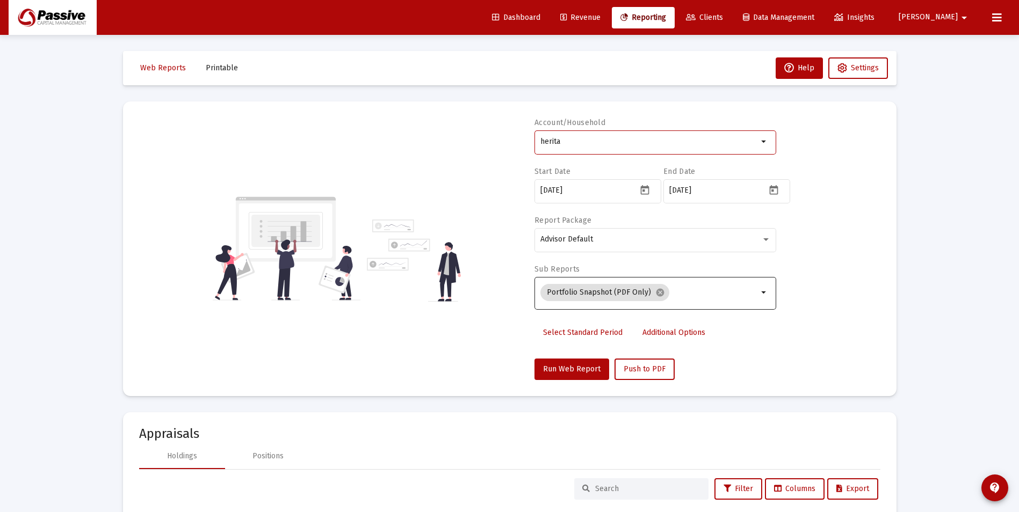
type input "Heritage Campaign Corporation"
click at [636, 371] on span "Push to PDF" at bounding box center [645, 369] width 42 height 9
drag, startPoint x: 218, startPoint y: 62, endPoint x: 227, endPoint y: 69, distance: 11.5
click at [218, 62] on button "Printable" at bounding box center [221, 67] width 49 height 21
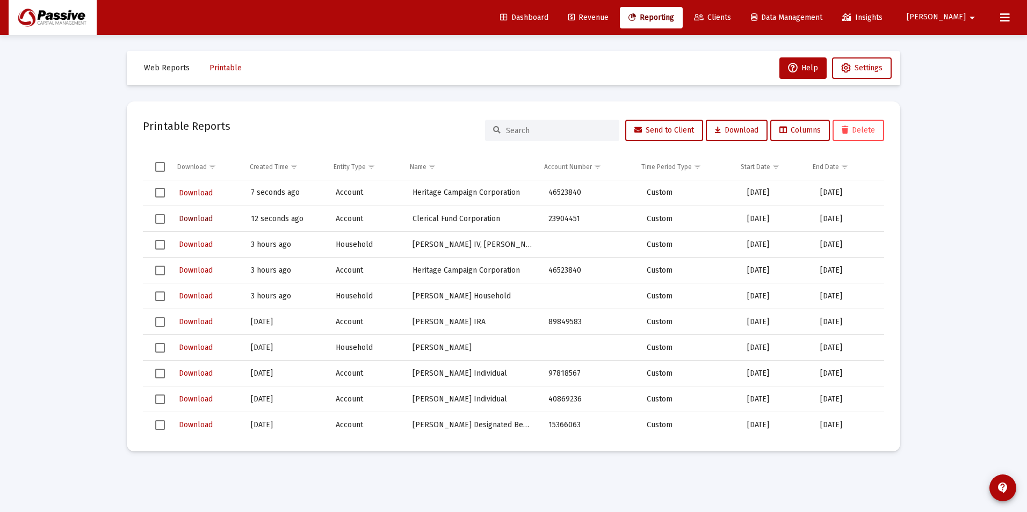
click at [207, 221] on span "Download" at bounding box center [196, 218] width 34 height 9
click at [207, 194] on span "Download" at bounding box center [196, 193] width 34 height 9
